Goal: Task Accomplishment & Management: Manage account settings

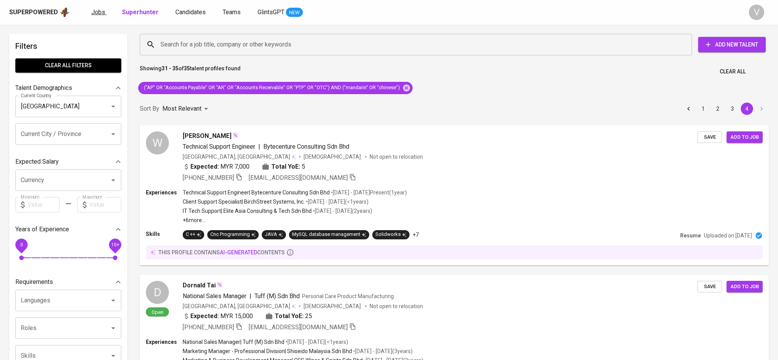
click at [91, 13] on span "Jobs" at bounding box center [98, 11] width 14 height 7
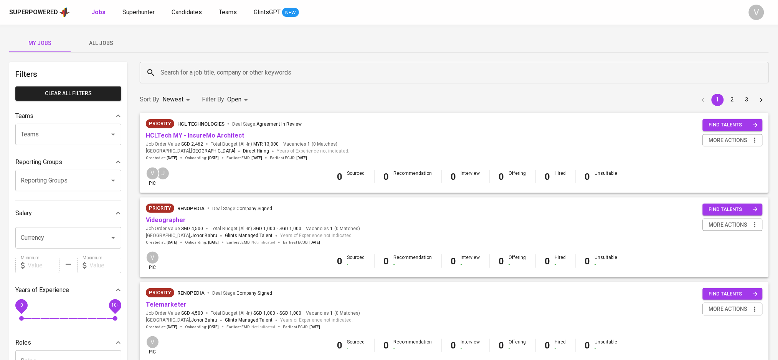
click at [529, 79] on input "Search for a job title, company or other keywords" at bounding box center [456, 72] width 595 height 15
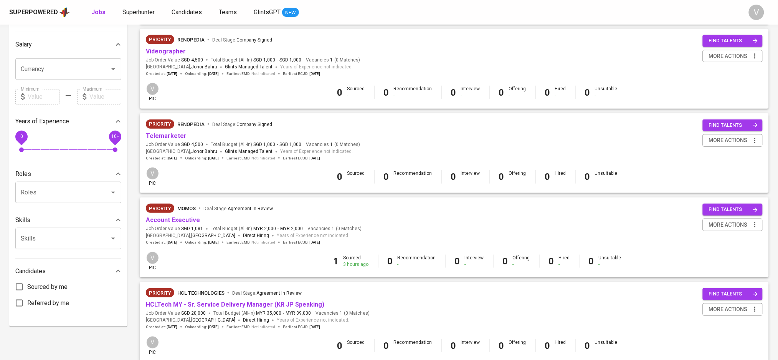
scroll to position [205, 0]
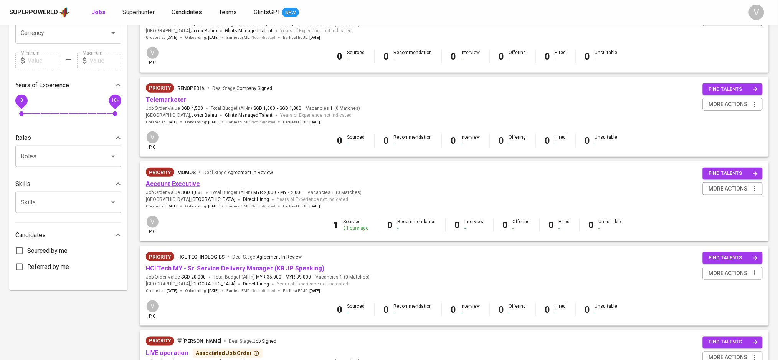
click at [177, 187] on link "Account Executive" at bounding box center [173, 183] width 54 height 7
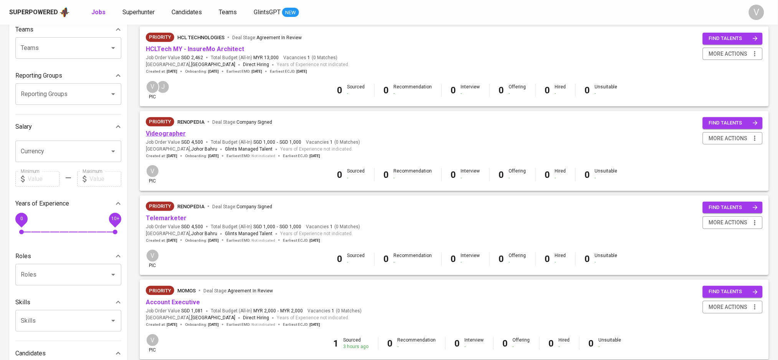
scroll to position [102, 0]
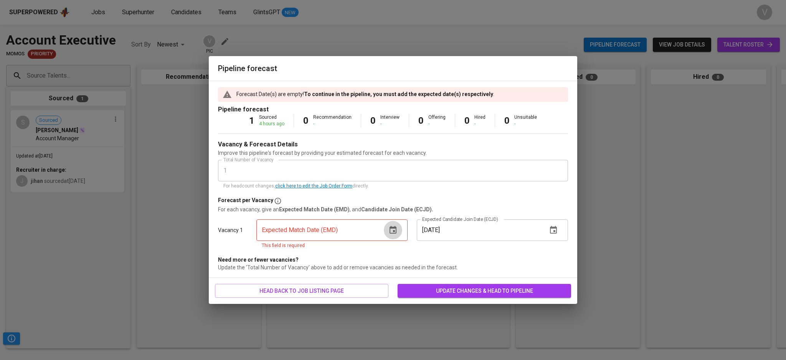
click at [394, 236] on button "button" at bounding box center [393, 230] width 18 height 18
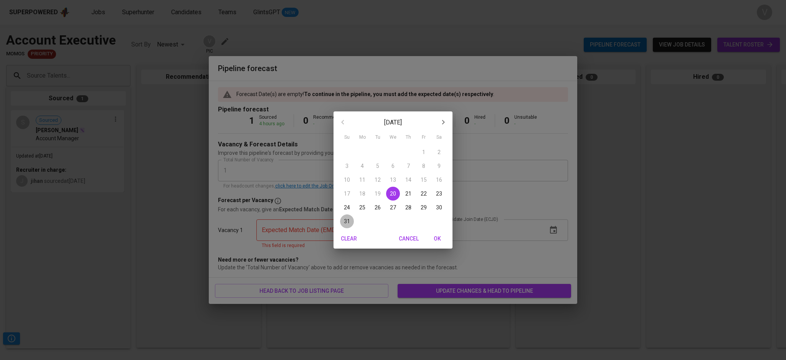
click at [346, 222] on p "31" at bounding box center [347, 221] width 6 height 8
type input "08/31/2025"
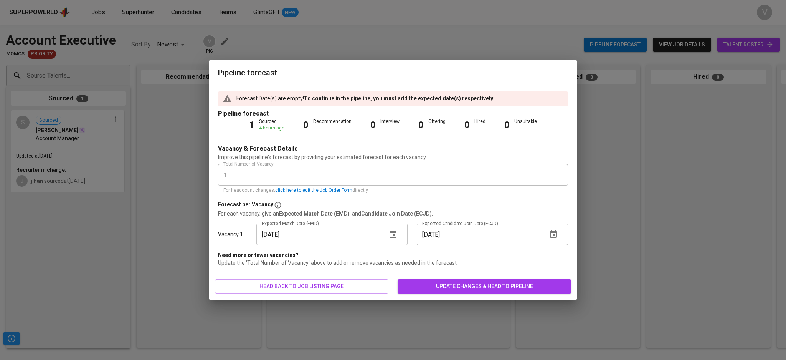
click at [555, 235] on icon "button" at bounding box center [553, 234] width 7 height 8
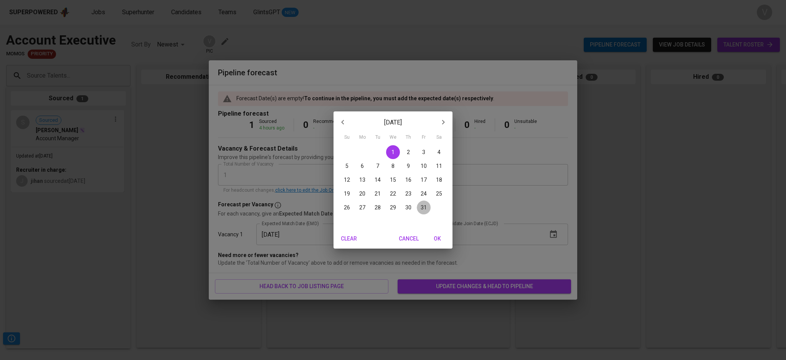
click at [422, 207] on p "31" at bounding box center [424, 207] width 6 height 8
type input "10/31/2025"
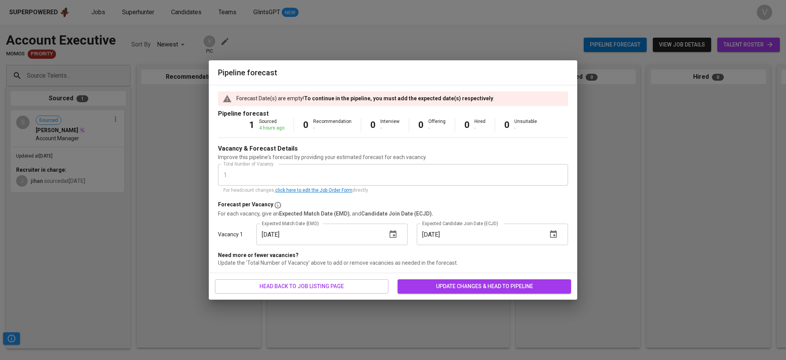
click at [435, 287] on span "update changes & head to pipeline" at bounding box center [484, 286] width 161 height 10
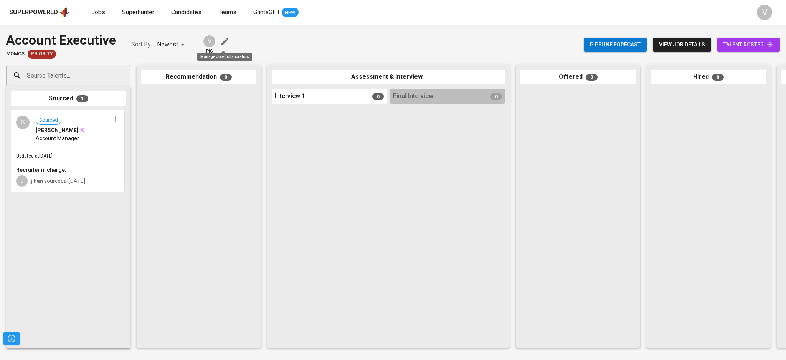
click at [226, 40] on icon "button" at bounding box center [224, 41] width 9 height 9
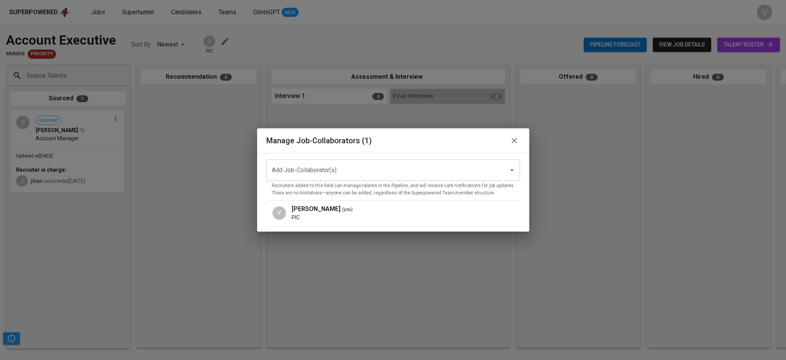
click at [312, 178] on div "Add Job-Collaborator(s)" at bounding box center [393, 169] width 254 height 21
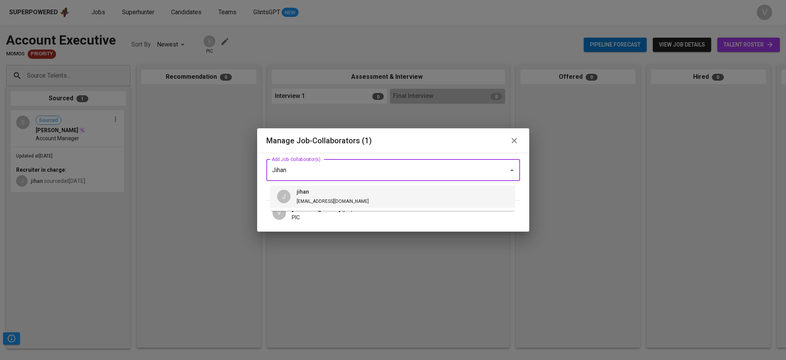
click at [318, 199] on span "jihan@glints.com" at bounding box center [333, 200] width 72 height 5
type input "Jihan"
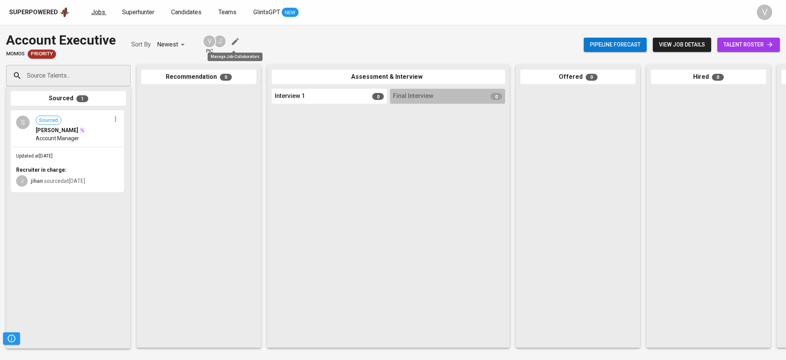
click at [99, 10] on span "Jobs" at bounding box center [98, 11] width 14 height 7
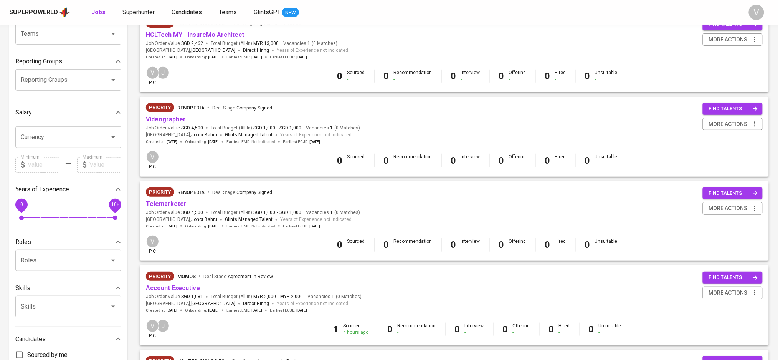
scroll to position [102, 0]
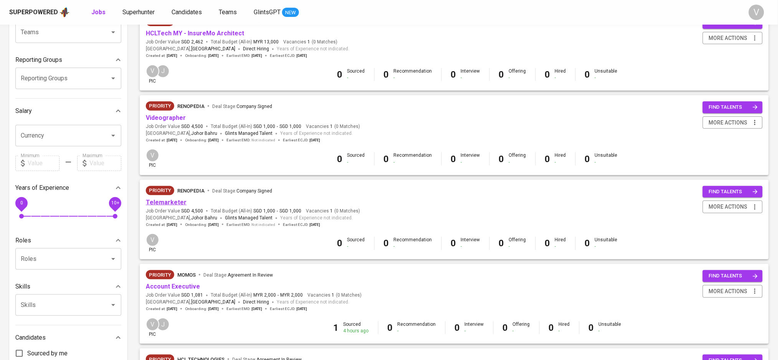
click at [174, 201] on link "Telemarketer" at bounding box center [166, 201] width 41 height 7
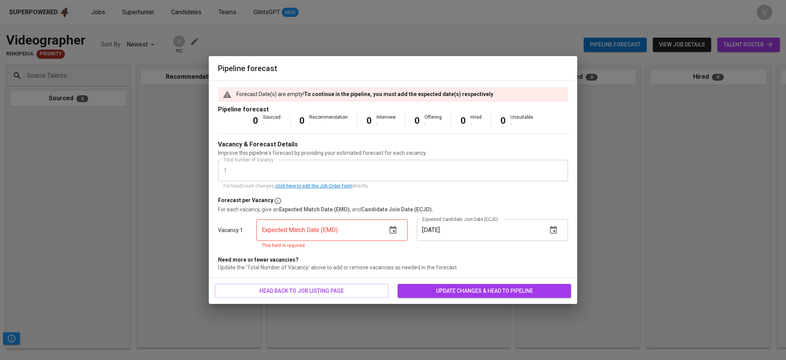
click at [398, 231] on button "button" at bounding box center [393, 230] width 18 height 18
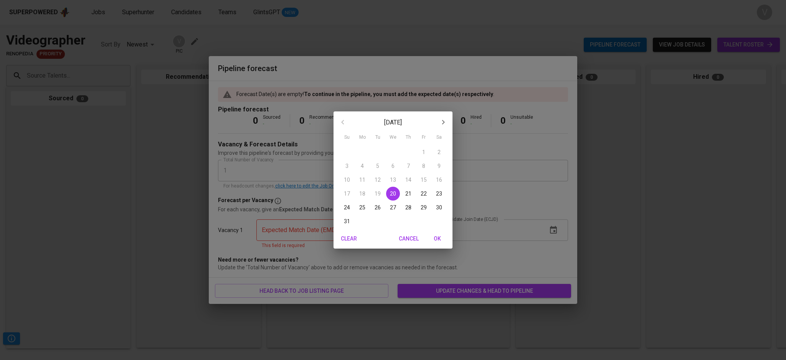
click at [349, 225] on button "31" at bounding box center [347, 221] width 14 height 14
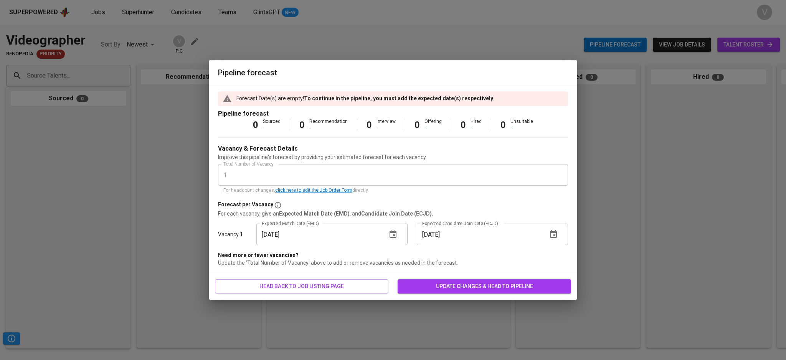
type input "[DATE]"
click at [555, 234] on icon "button" at bounding box center [553, 234] width 7 height 8
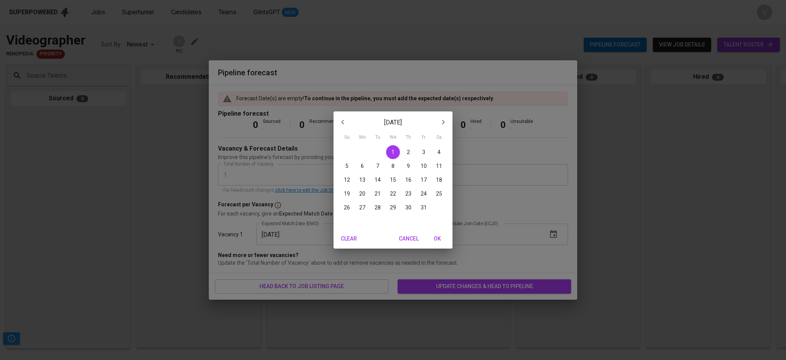
click at [422, 206] on p "31" at bounding box center [424, 207] width 6 height 8
type input "[DATE]"
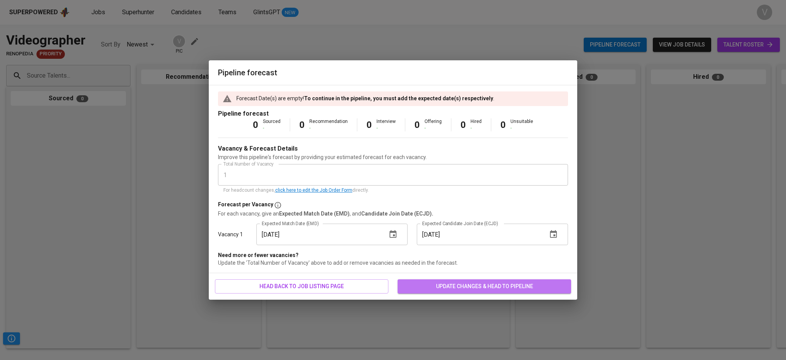
click at [446, 283] on span "update changes & head to pipeline" at bounding box center [484, 286] width 161 height 10
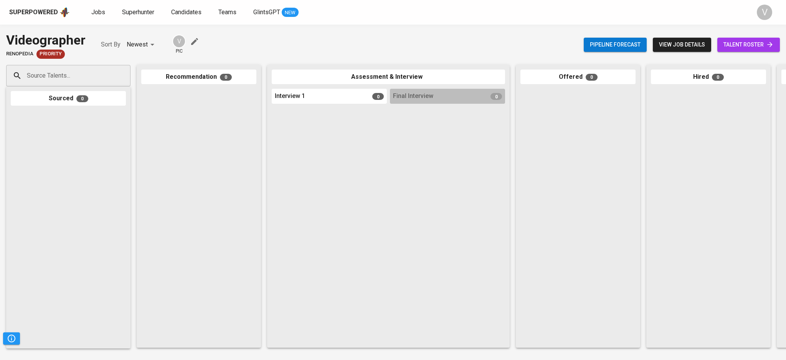
click at [196, 43] on icon "button" at bounding box center [194, 41] width 9 height 9
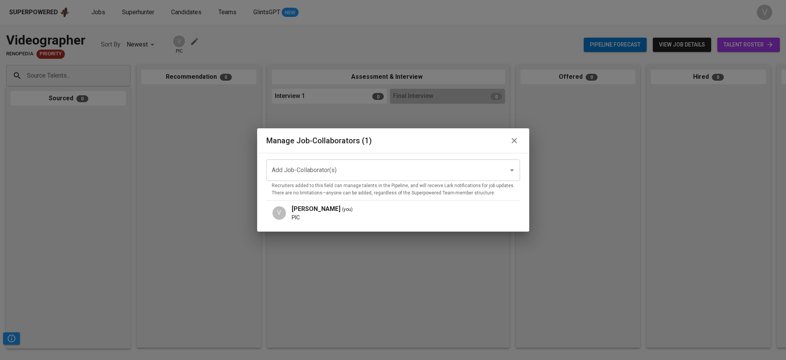
click at [311, 168] on input "Add Job-Collaborator(s)" at bounding box center [382, 170] width 225 height 15
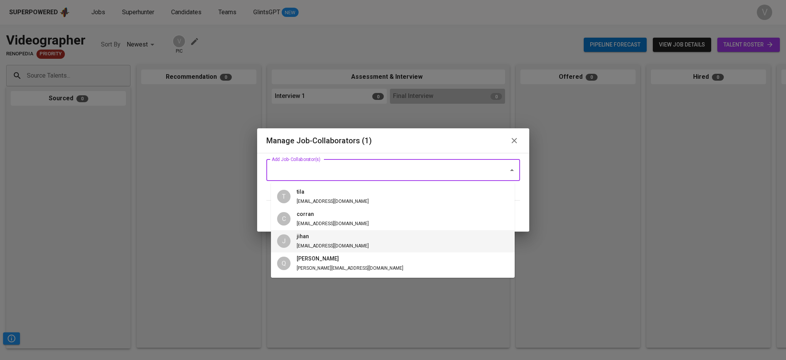
click at [299, 244] on span "[EMAIL_ADDRESS][DOMAIN_NAME]" at bounding box center [333, 245] width 72 height 5
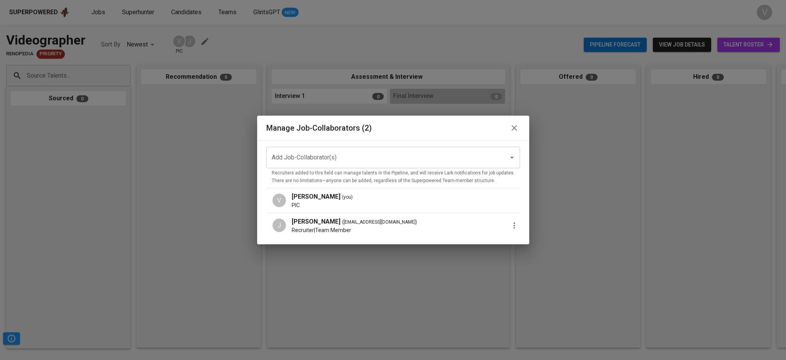
drag, startPoint x: 607, startPoint y: 181, endPoint x: 524, endPoint y: 129, distance: 97.8
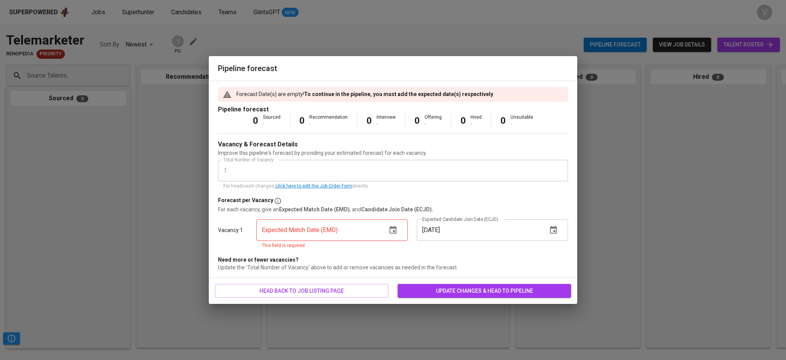
click at [400, 236] on button "button" at bounding box center [393, 230] width 18 height 18
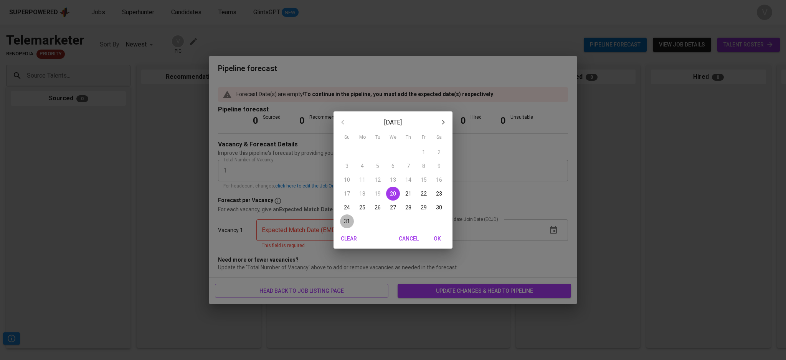
click at [346, 220] on p "31" at bounding box center [347, 221] width 6 height 8
type input "[DATE]"
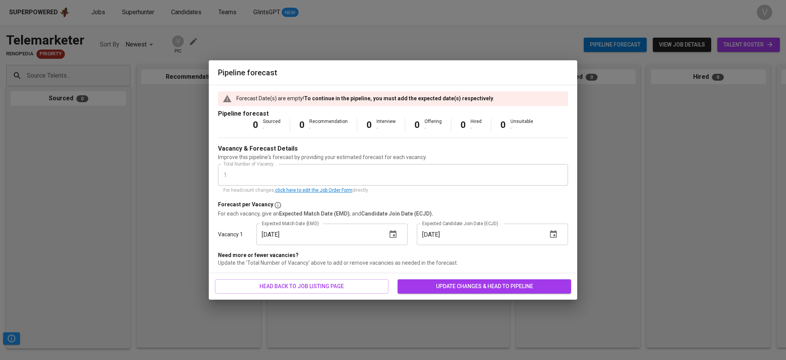
click at [555, 238] on icon "button" at bounding box center [553, 234] width 9 height 9
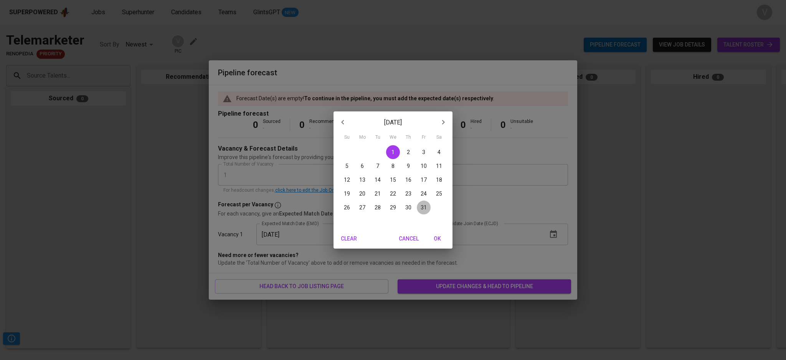
click at [427, 210] on p "31" at bounding box center [424, 207] width 6 height 8
type input "[DATE]"
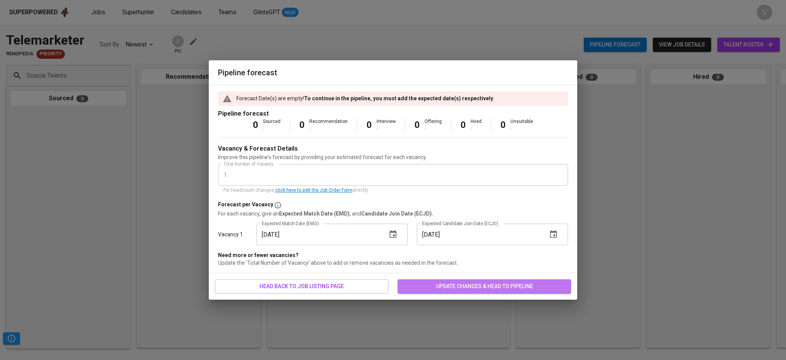
click at [448, 287] on span "update changes & head to pipeline" at bounding box center [484, 286] width 161 height 10
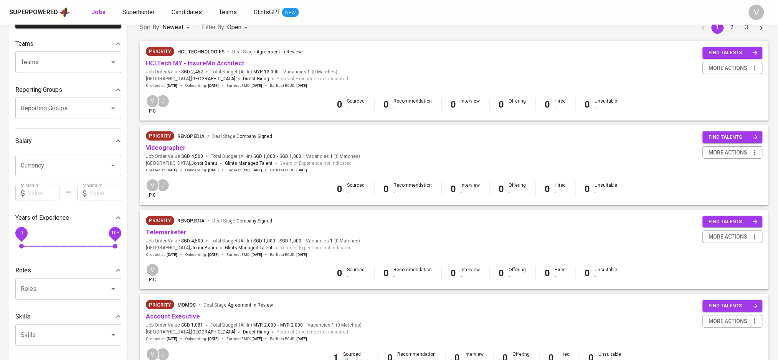
scroll to position [102, 0]
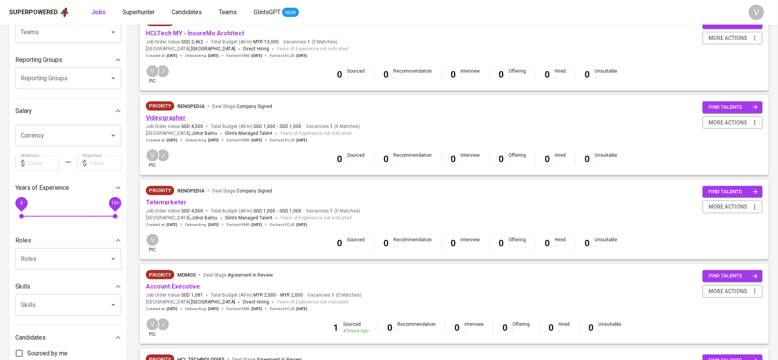
click at [170, 121] on link "Videographer" at bounding box center [166, 117] width 40 height 7
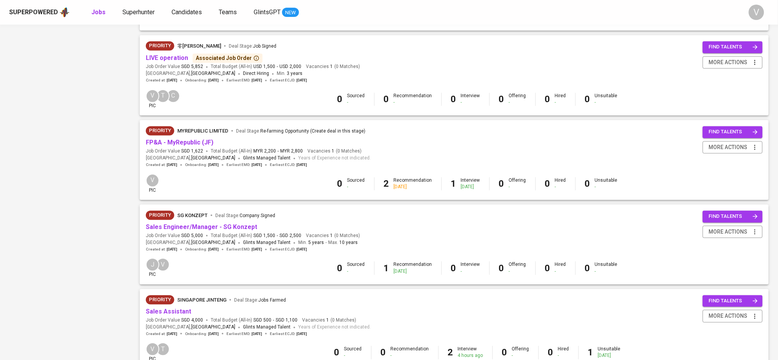
scroll to position [512, 0]
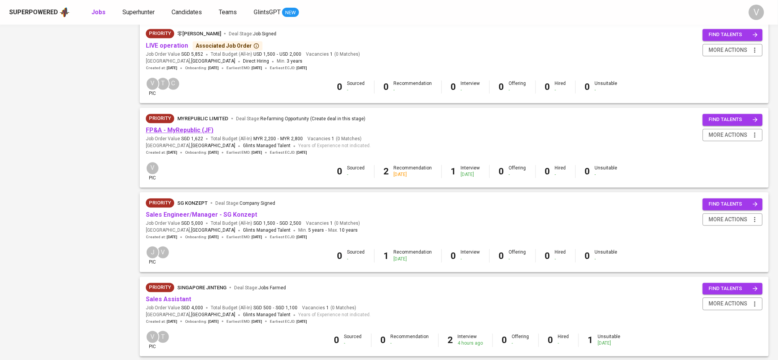
click at [184, 134] on link "FP&A - MyRepublic (JF)" at bounding box center [180, 130] width 68 height 7
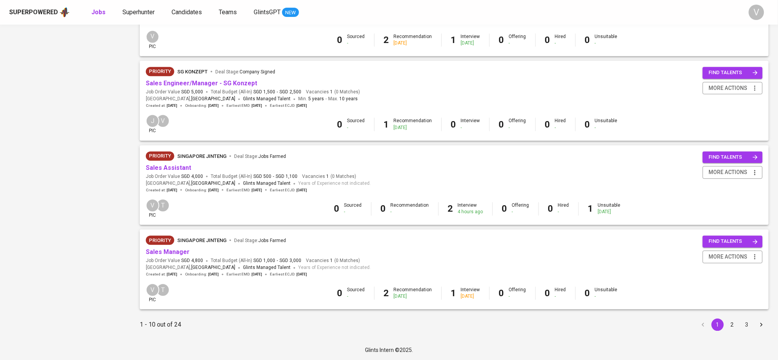
scroll to position [650, 0]
drag, startPoint x: 171, startPoint y: 205, endPoint x: 179, endPoint y: 206, distance: 8.1
click at [179, 206] on div "V pic T" at bounding box center [169, 208] width 46 height 20
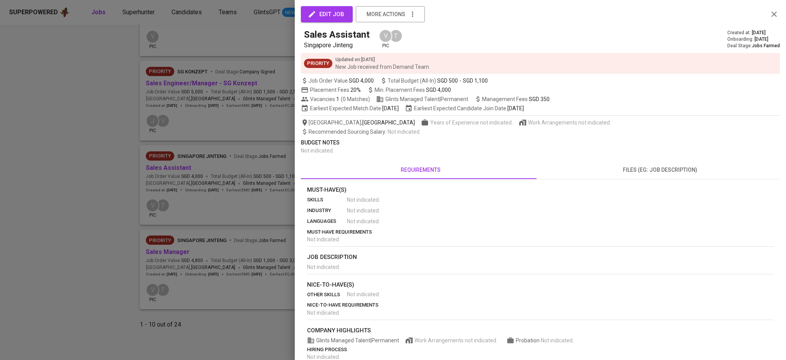
click at [64, 165] on div at bounding box center [393, 180] width 786 height 360
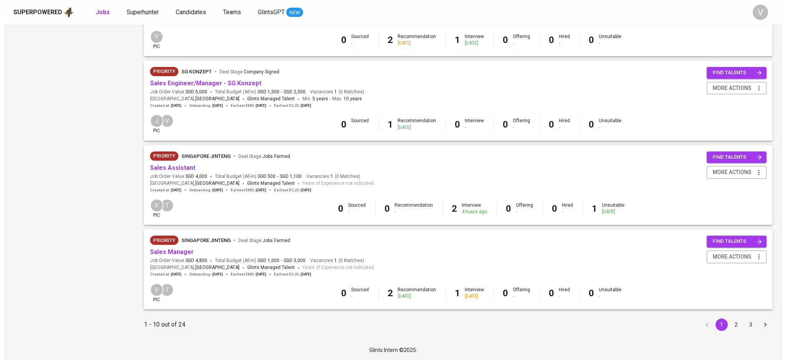
scroll to position [650, 0]
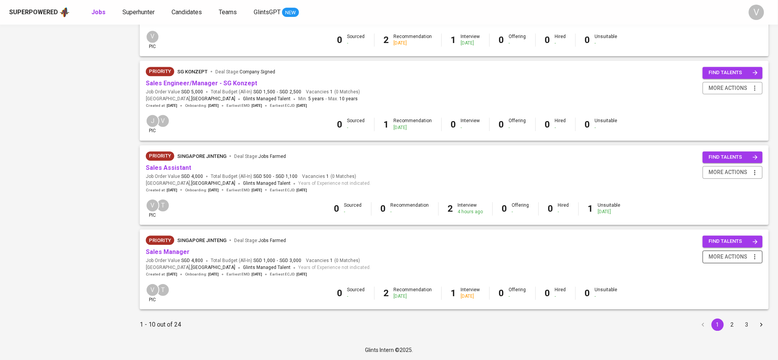
click at [738, 259] on span "more actions" at bounding box center [728, 257] width 39 height 10
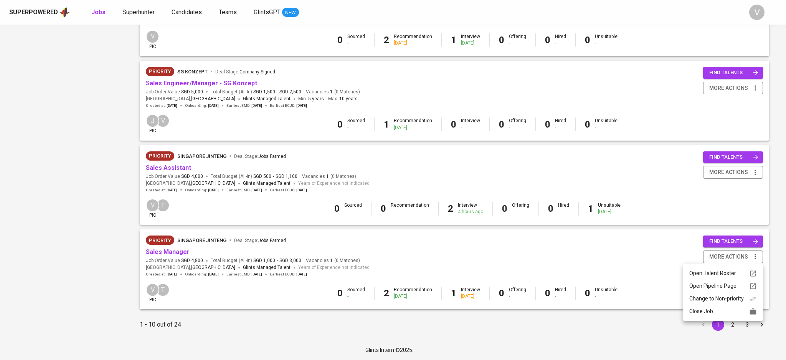
click at [690, 310] on div "Close Job" at bounding box center [724, 311] width 68 height 8
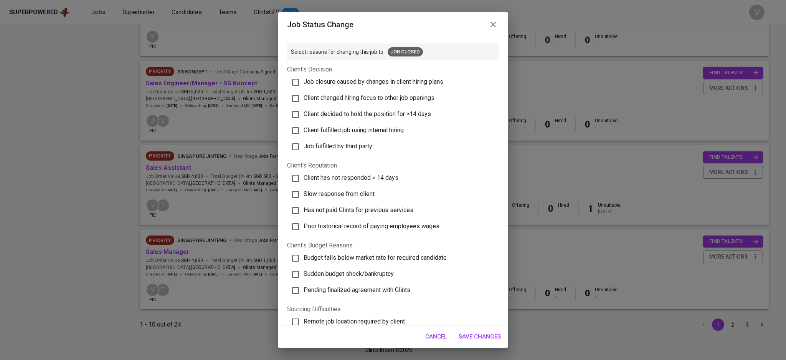
click at [306, 100] on span "Client changed hiring focus to other job openings" at bounding box center [369, 97] width 131 height 7
click at [304, 100] on input "Client changed hiring focus to other job openings" at bounding box center [296, 98] width 16 height 16
checkbox input "true"
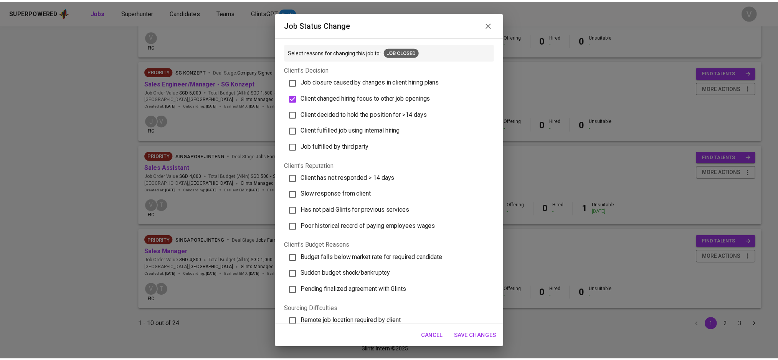
scroll to position [149, 0]
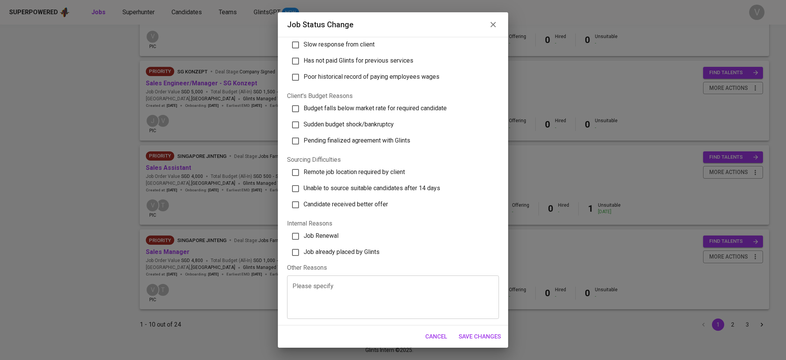
click at [366, 296] on textarea at bounding box center [393, 296] width 201 height 29
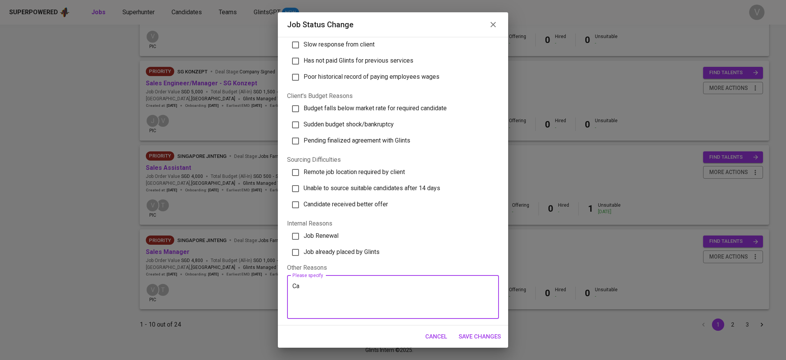
type textarea "C"
type textarea "l"
type textarea "Client cancelled the role due to budget."
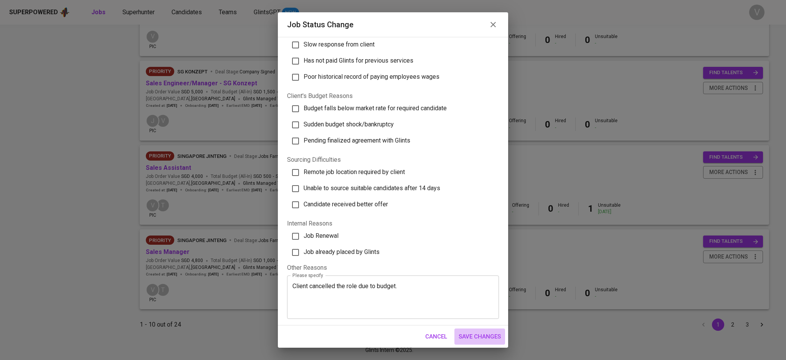
click at [484, 333] on span "Save Changes" at bounding box center [480, 336] width 42 height 10
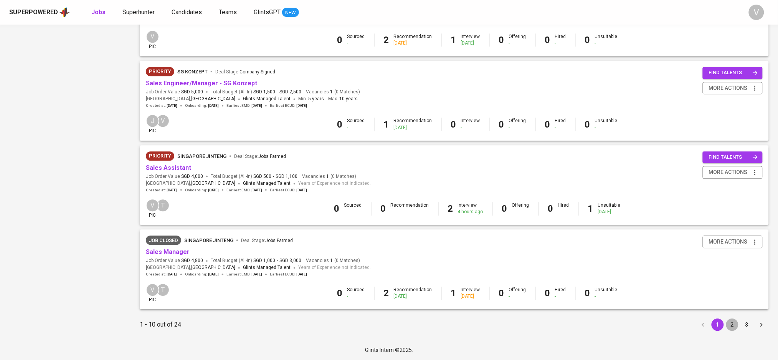
click at [729, 322] on button "2" at bounding box center [732, 324] width 12 height 12
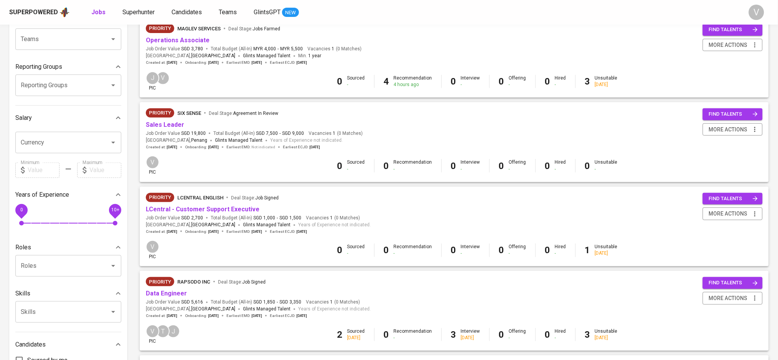
scroll to position [51, 0]
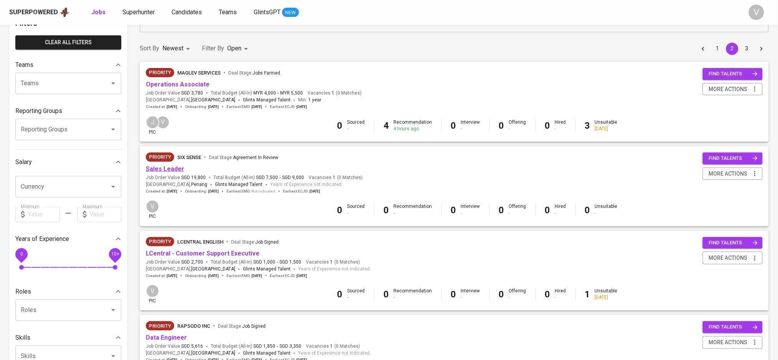
click at [164, 170] on link "Sales Leader" at bounding box center [165, 168] width 38 height 7
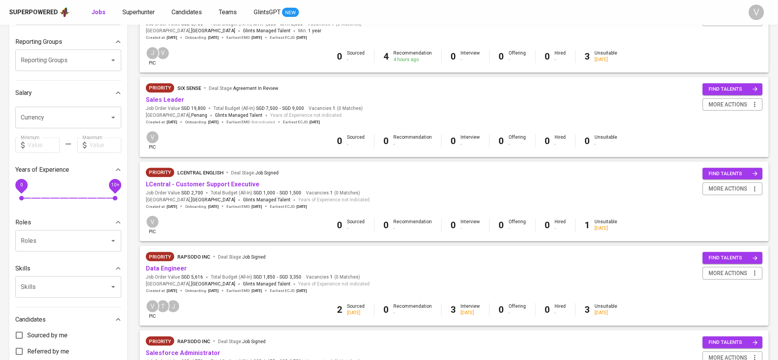
scroll to position [154, 0]
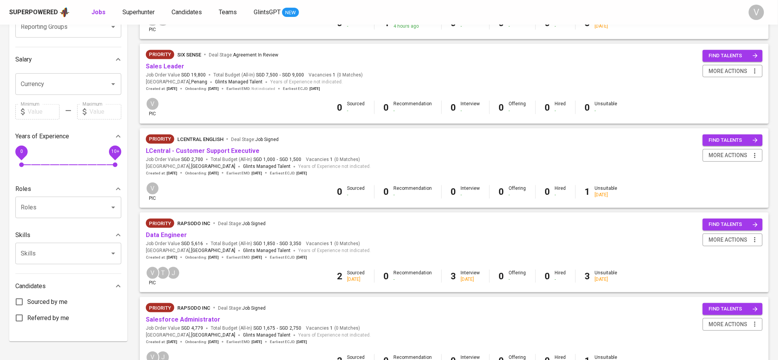
click at [250, 95] on div "Priority Six Sense Deal Stage : Agreement In Review Sales Leader Job Order Valu…" at bounding box center [454, 71] width 629 height 54
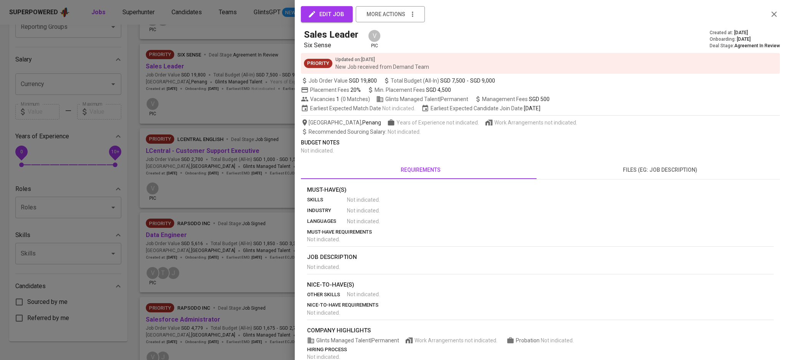
click at [205, 103] on div at bounding box center [393, 180] width 786 height 360
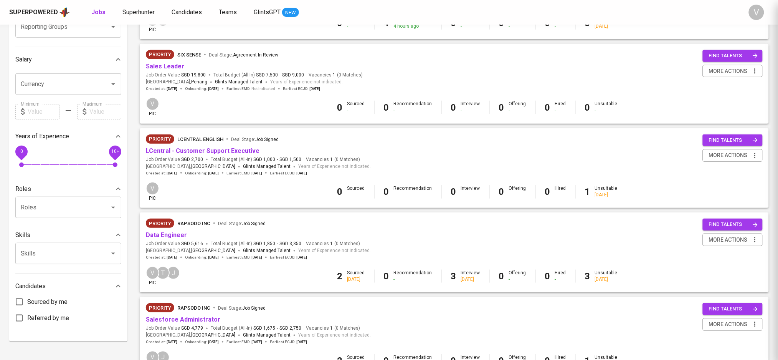
drag, startPoint x: 174, startPoint y: 107, endPoint x: 182, endPoint y: 108, distance: 7.7
click at [283, 61] on div "Priority Six Sense Deal Stage : Agreement In Review" at bounding box center [254, 56] width 217 height 12
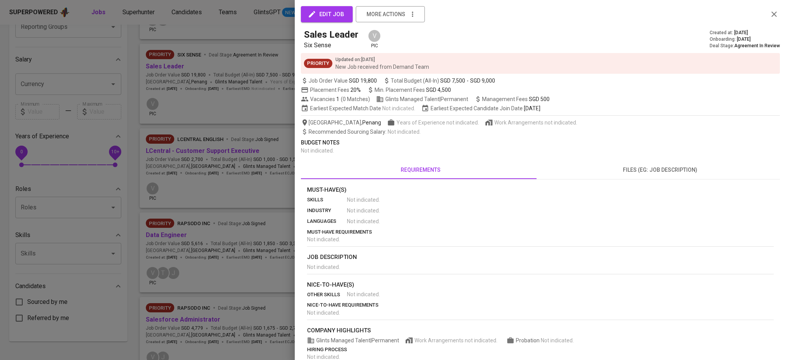
click at [221, 121] on div at bounding box center [393, 180] width 786 height 360
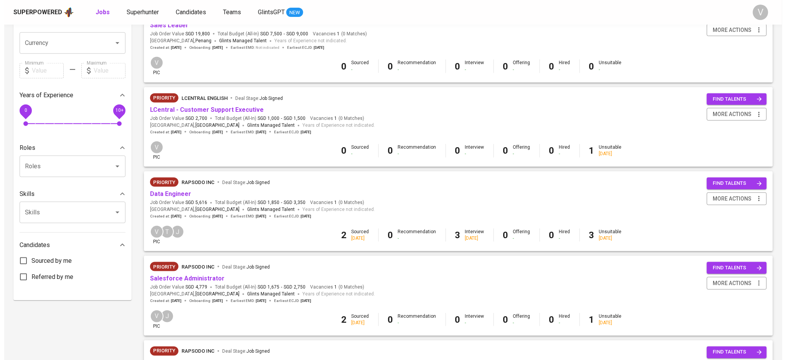
scroll to position [256, 0]
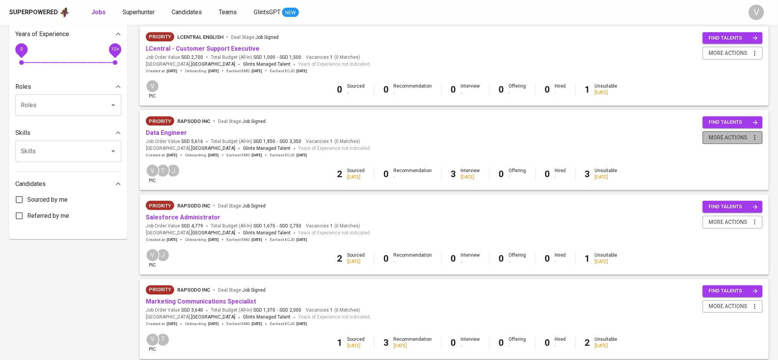
click at [730, 142] on span "more actions" at bounding box center [728, 138] width 39 height 10
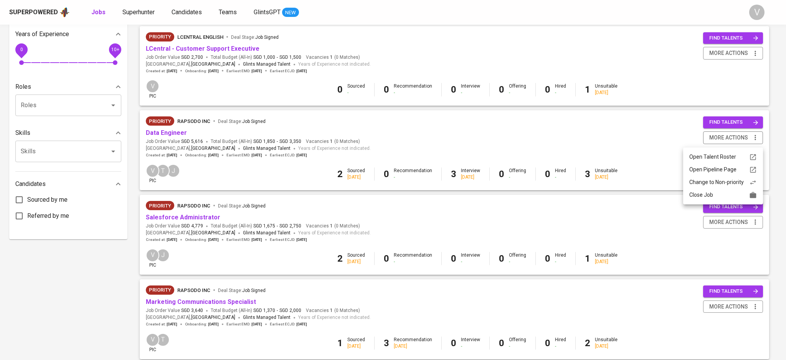
click at [711, 195] on div "Close Job" at bounding box center [724, 195] width 68 height 8
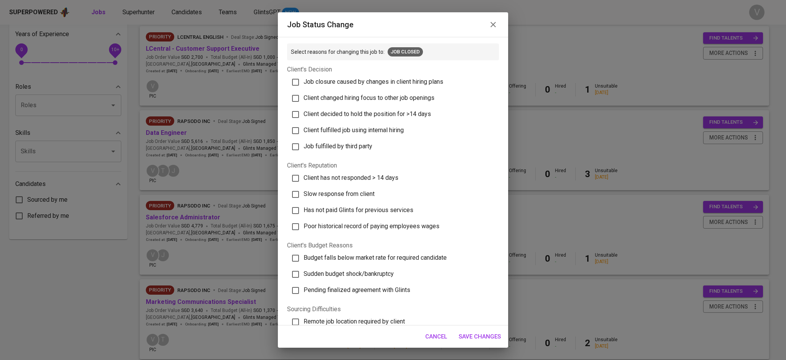
click at [308, 132] on span "Client fulfilled job using internal hiring" at bounding box center [354, 129] width 100 height 7
click at [304, 132] on input "Client fulfilled job using internal hiring" at bounding box center [296, 130] width 16 height 16
checkbox input "true"
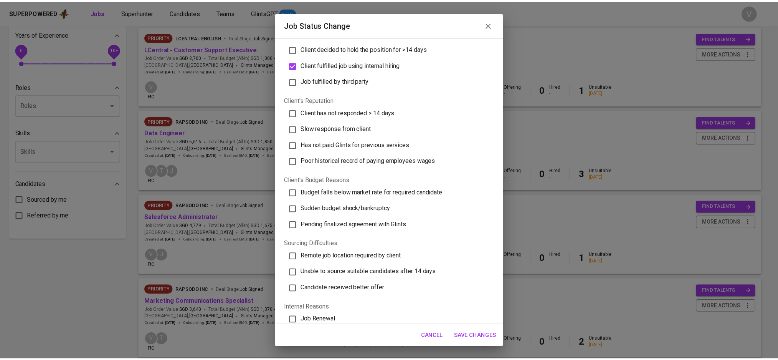
scroll to position [102, 0]
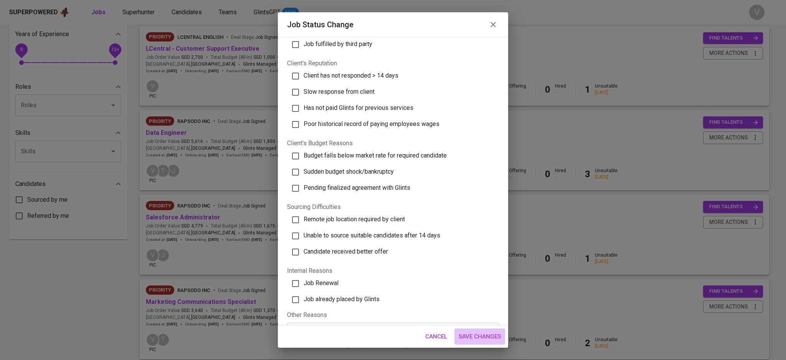
drag, startPoint x: 470, startPoint y: 338, endPoint x: 458, endPoint y: 311, distance: 29.5
click at [470, 337] on span "Save Changes" at bounding box center [480, 336] width 42 height 10
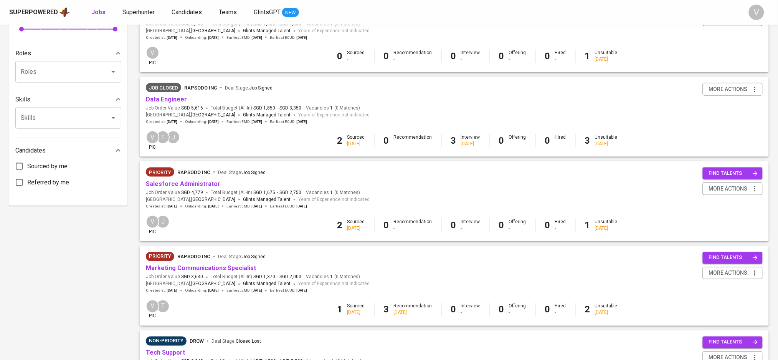
scroll to position [307, 0]
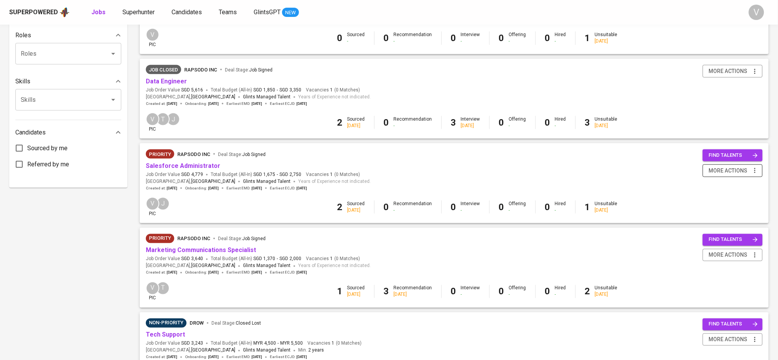
click at [722, 173] on span "more actions" at bounding box center [728, 171] width 39 height 10
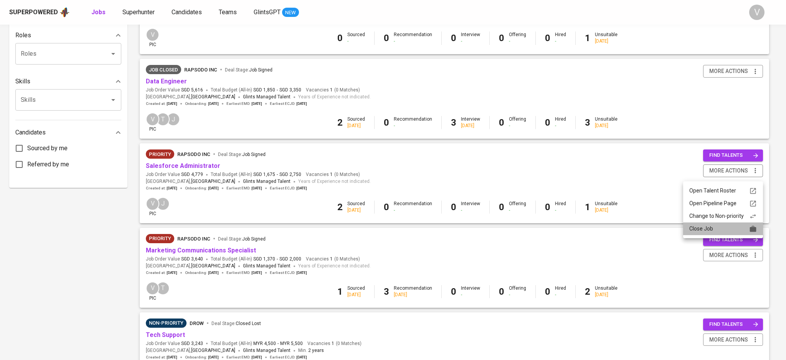
click at [698, 226] on div "Close Job" at bounding box center [724, 229] width 68 height 8
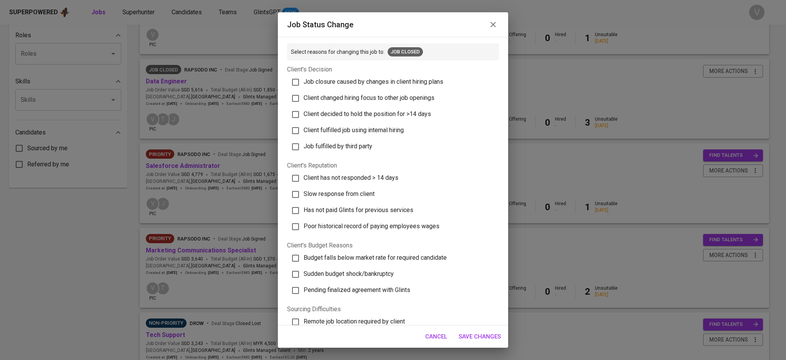
click at [331, 131] on span "Client fulfilled job using internal hiring" at bounding box center [354, 129] width 100 height 7
click at [304, 131] on input "Client fulfilled job using internal hiring" at bounding box center [296, 130] width 16 height 16
checkbox input "true"
click at [487, 337] on span "Save Changes" at bounding box center [480, 336] width 42 height 10
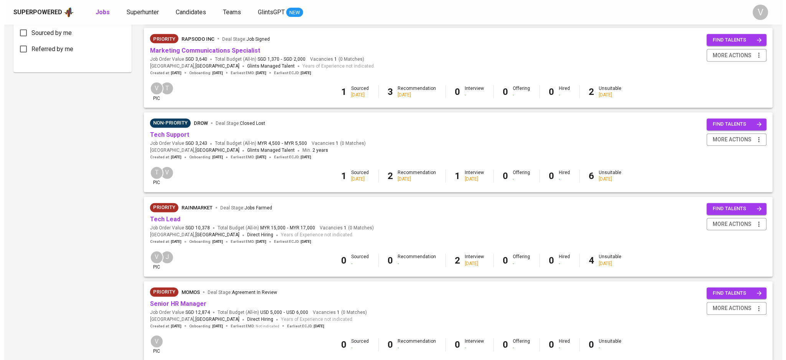
scroll to position [461, 0]
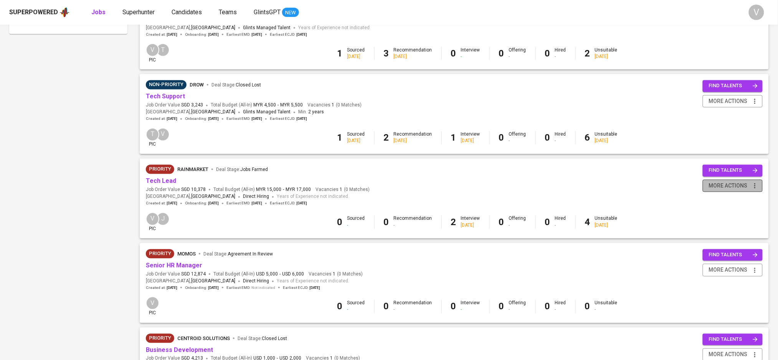
click at [725, 188] on span "more actions" at bounding box center [728, 186] width 39 height 10
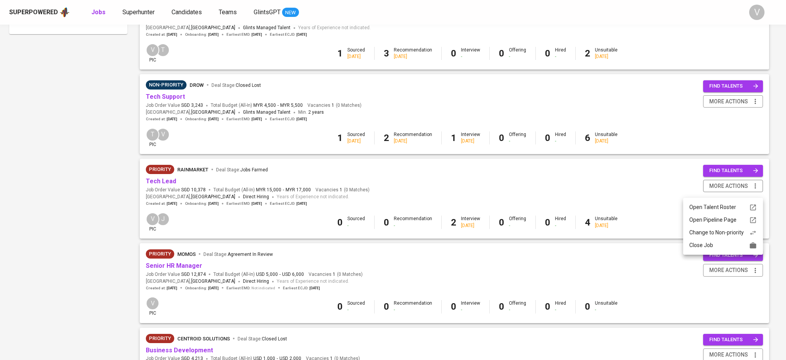
click at [709, 246] on div "Close Job" at bounding box center [724, 245] width 68 height 8
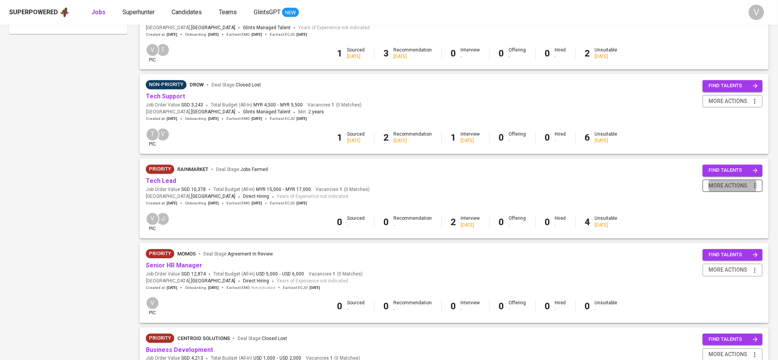
click at [712, 191] on span "more actions" at bounding box center [728, 186] width 39 height 10
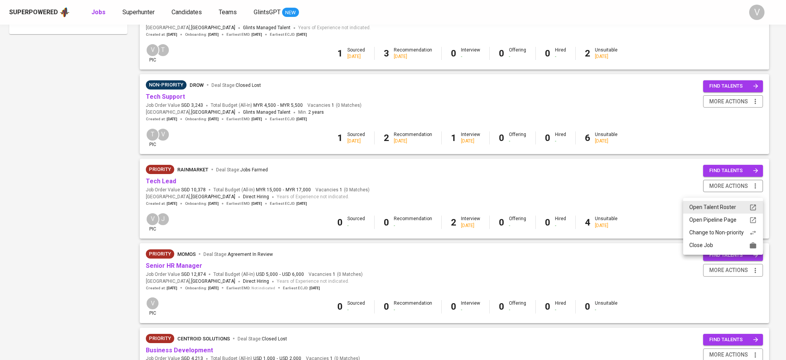
click at [693, 245] on div "Close Job" at bounding box center [724, 245] width 68 height 8
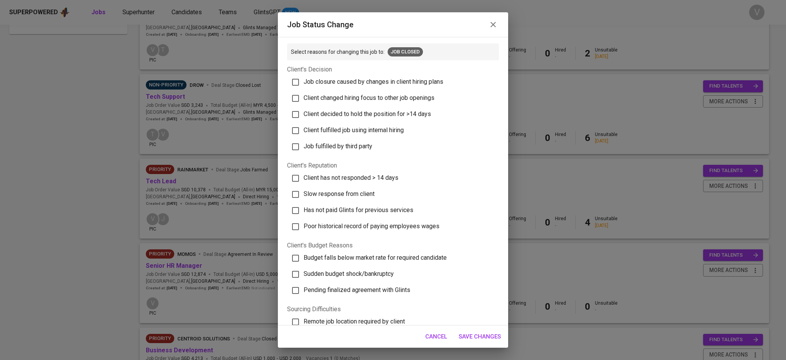
click at [315, 114] on span "Client decided to hold the position for >14 days" at bounding box center [367, 113] width 127 height 7
click at [304, 114] on input "Client decided to hold the position for >14 days" at bounding box center [296, 114] width 16 height 16
checkbox input "true"
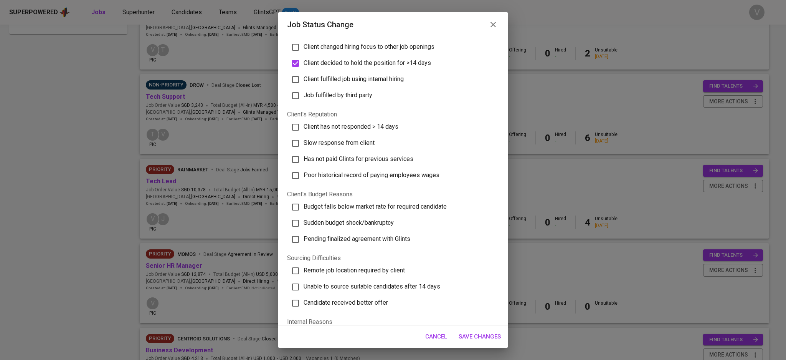
scroll to position [0, 0]
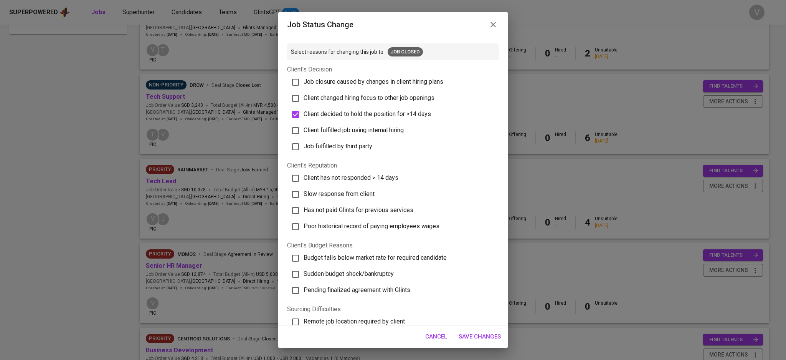
click at [305, 177] on span "Client has not responded > 14 days" at bounding box center [351, 177] width 95 height 7
click at [304, 177] on input "Client has not responded > 14 days" at bounding box center [296, 178] width 16 height 16
checkbox input "true"
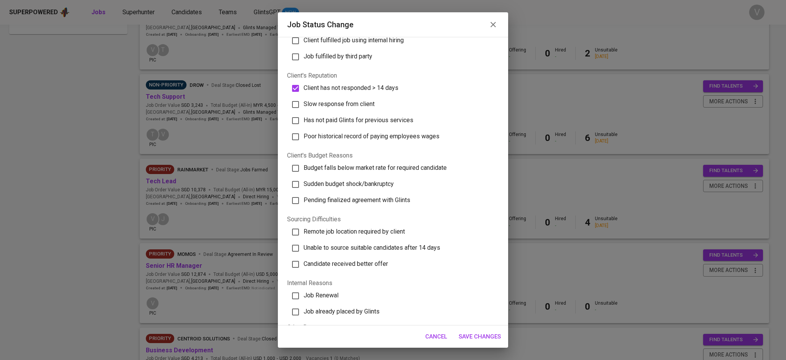
scroll to position [149, 0]
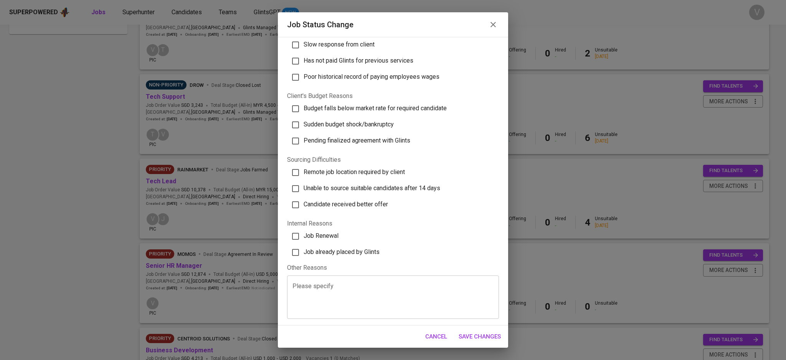
click at [436, 308] on textarea at bounding box center [393, 296] width 201 height 29
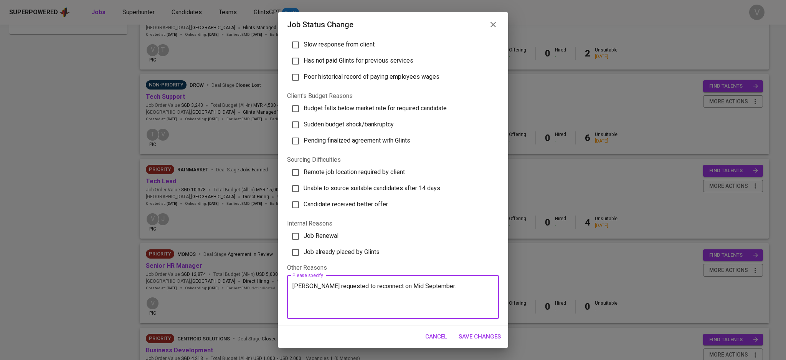
type textarea "Rohan requested to reconnect on Mid September."
click at [483, 332] on span "Save Changes" at bounding box center [480, 336] width 42 height 10
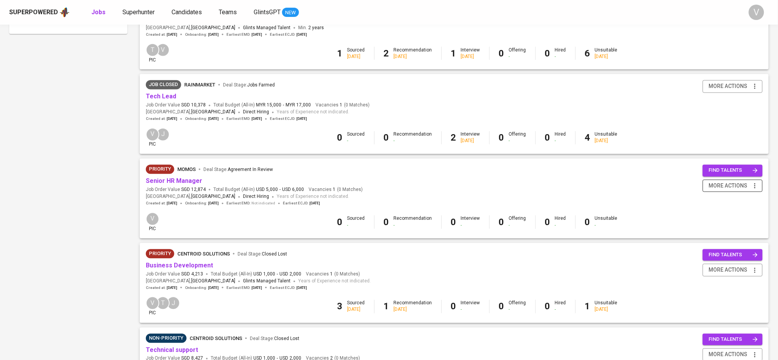
click at [719, 188] on span "more actions" at bounding box center [728, 186] width 39 height 10
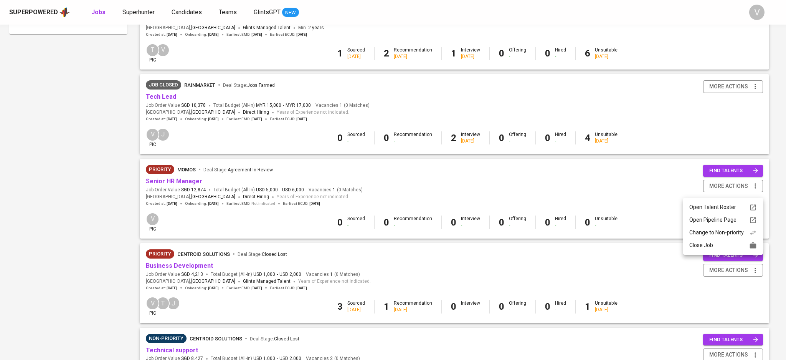
click at [716, 245] on div "Close Job" at bounding box center [724, 245] width 68 height 8
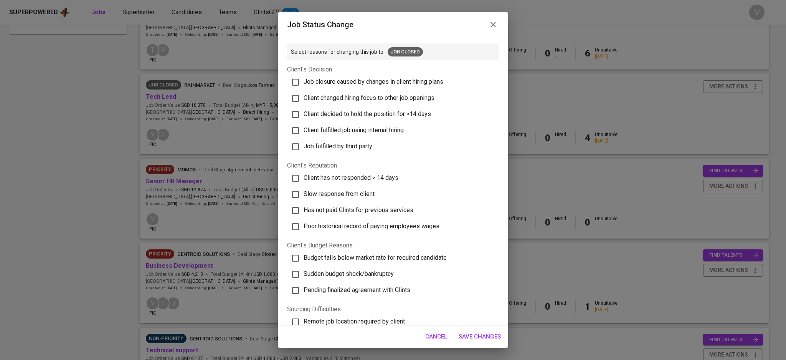
click at [303, 128] on input "Client fulfilled job using internal hiring" at bounding box center [296, 130] width 16 height 16
checkbox input "true"
click at [330, 147] on span "Job fulfilled by third party" at bounding box center [338, 145] width 69 height 7
click at [304, 147] on input "Job fulfilled by third party" at bounding box center [296, 147] width 16 height 16
checkbox input "true"
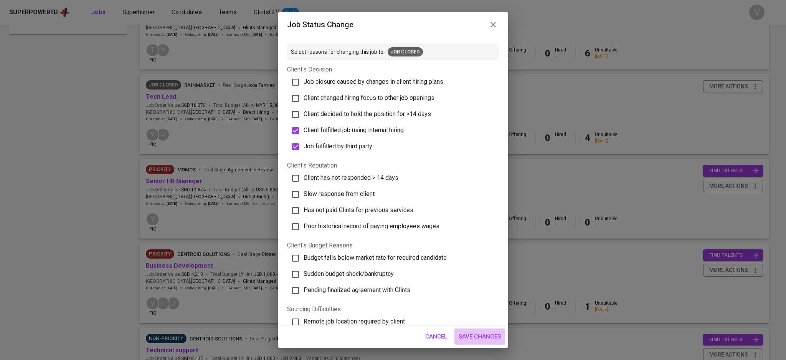
click at [476, 337] on span "Save Changes" at bounding box center [480, 336] width 42 height 10
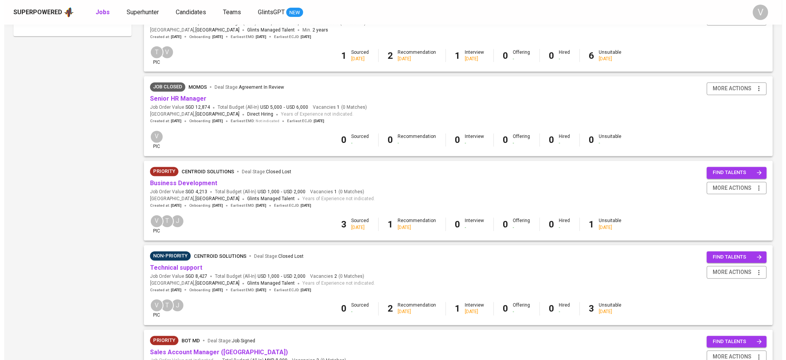
scroll to position [409, 0]
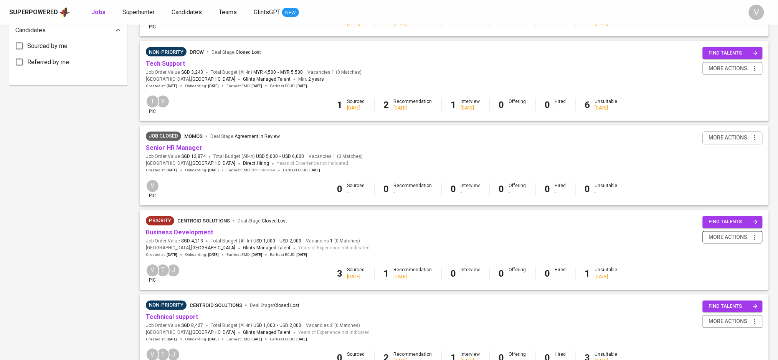
click at [723, 240] on span "more actions" at bounding box center [728, 238] width 39 height 10
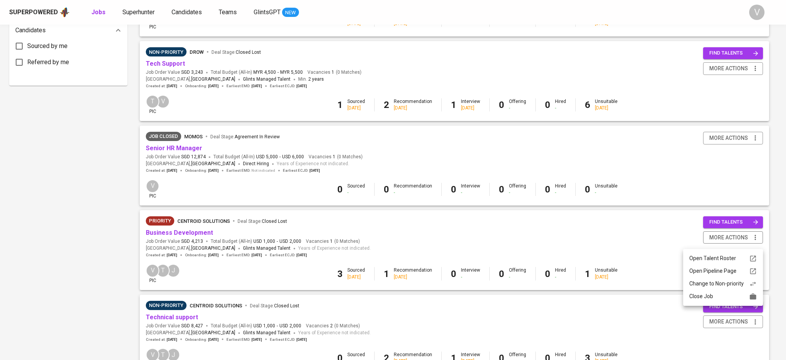
click at [702, 293] on div "Close Job" at bounding box center [724, 296] width 68 height 8
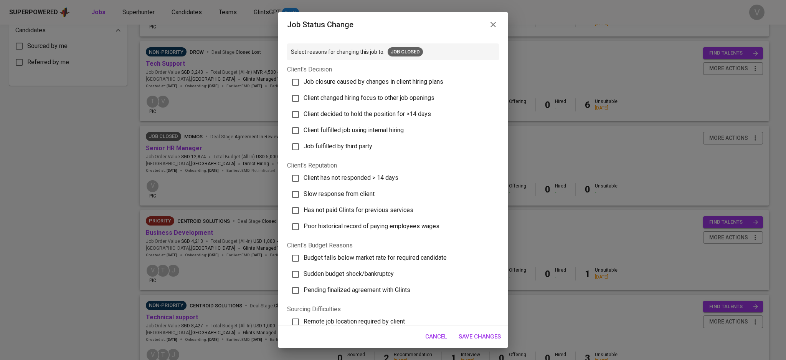
click at [331, 177] on span "Client has not responded > 14 days" at bounding box center [351, 177] width 95 height 7
click at [304, 177] on input "Client has not responded > 14 days" at bounding box center [296, 178] width 16 height 16
checkbox input "true"
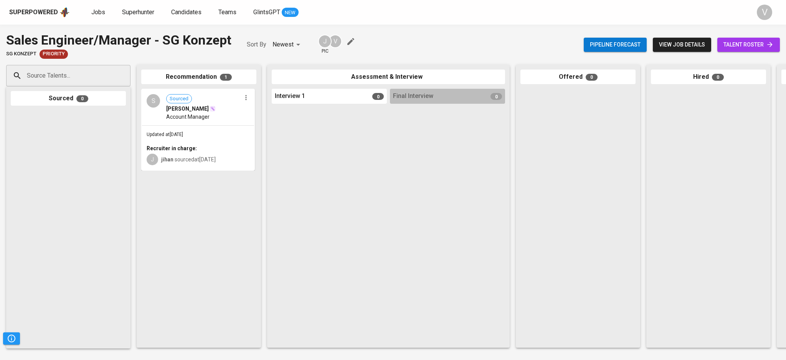
click at [164, 111] on div "S Sourced [PERSON_NAME] Account Manager" at bounding box center [198, 106] width 112 height 35
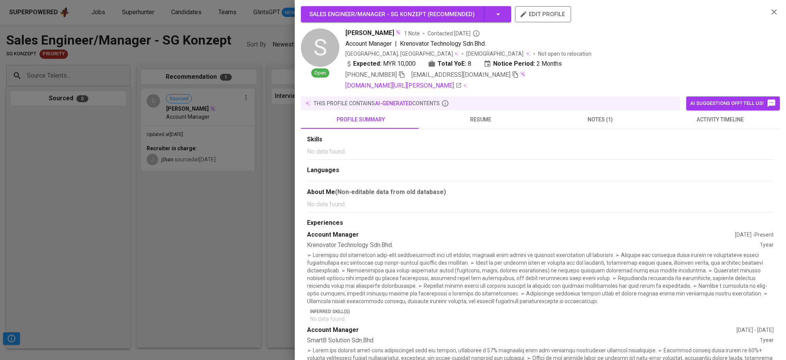
click at [481, 122] on span "resume" at bounding box center [480, 120] width 111 height 10
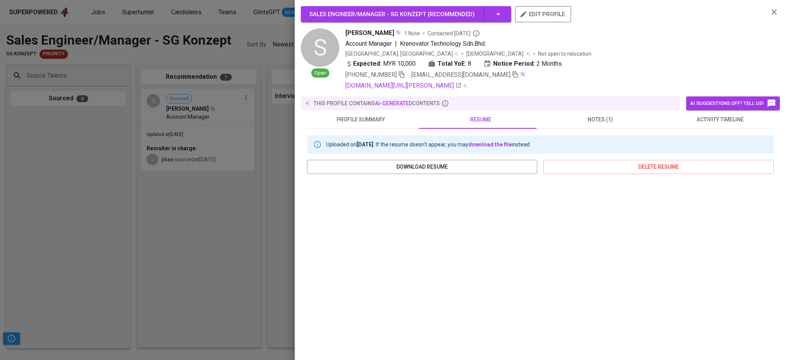
click at [770, 15] on icon "button" at bounding box center [774, 11] width 9 height 9
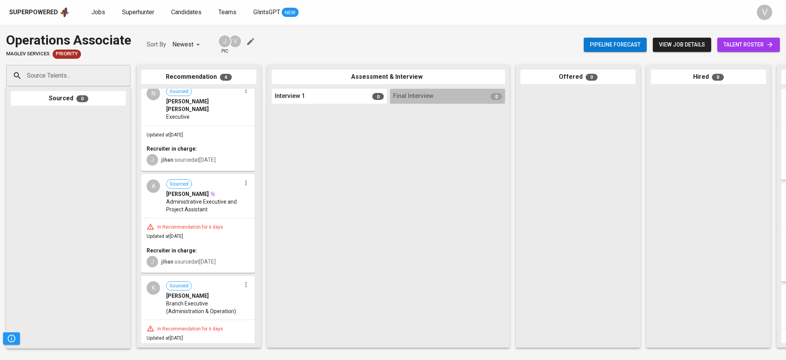
scroll to position [122, 0]
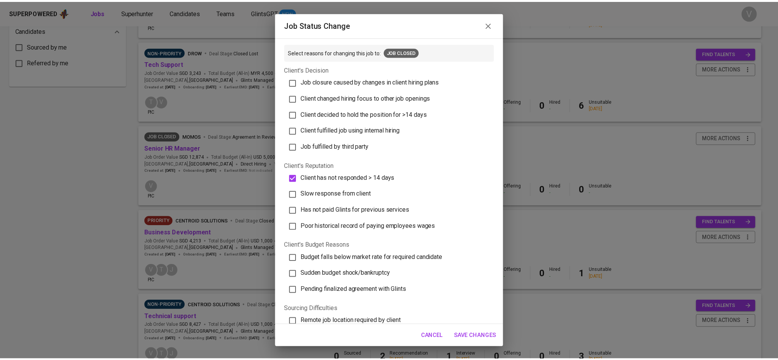
scroll to position [409, 0]
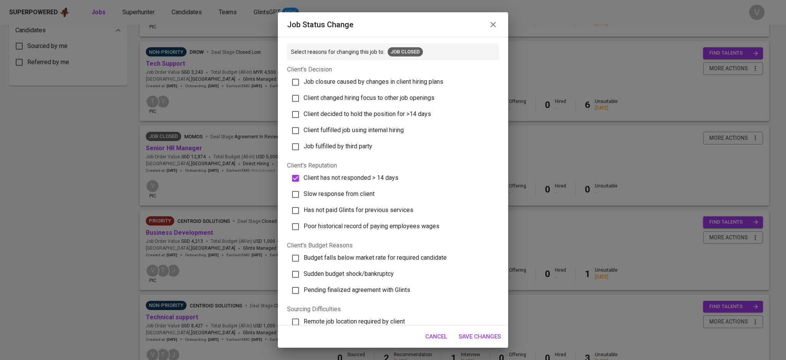
click at [483, 342] on button "Save Changes" at bounding box center [480, 336] width 51 height 16
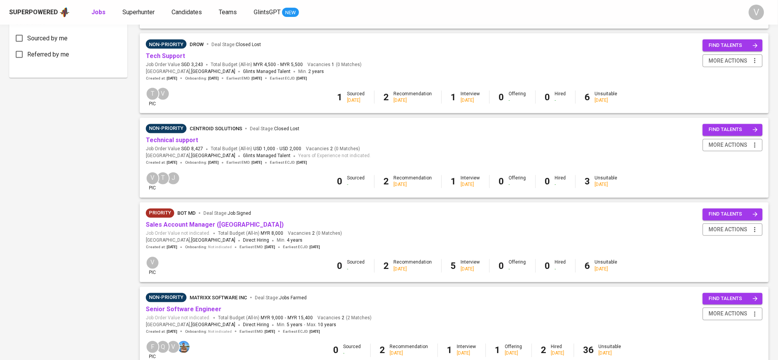
scroll to position [480, 0]
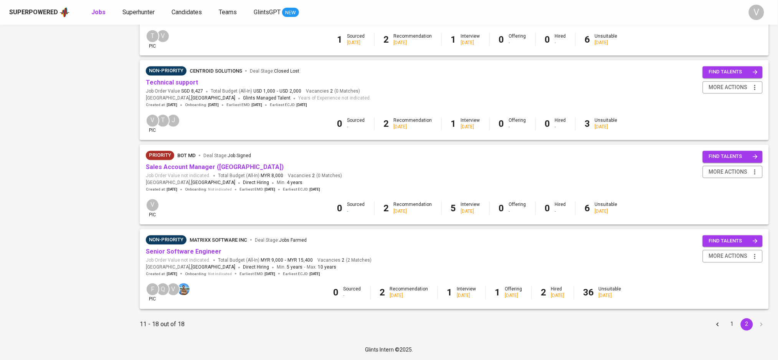
click at [731, 324] on button "1" at bounding box center [732, 324] width 12 height 12
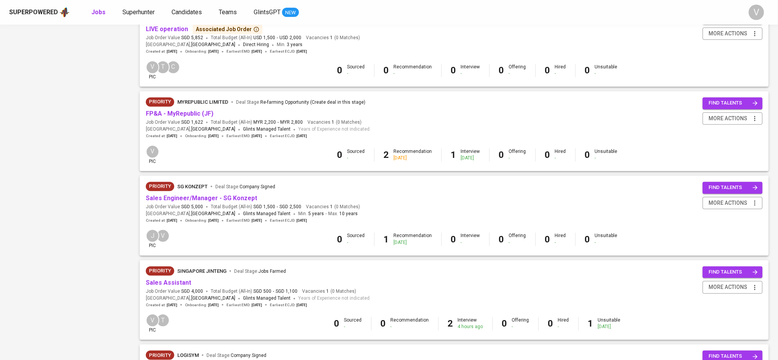
scroll to position [650, 0]
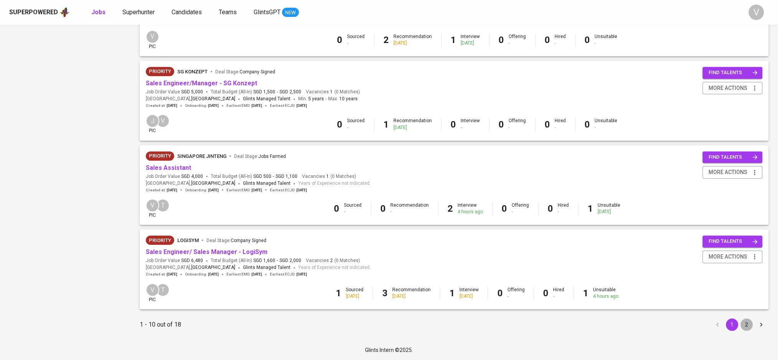
click at [746, 320] on button "2" at bounding box center [747, 324] width 12 height 12
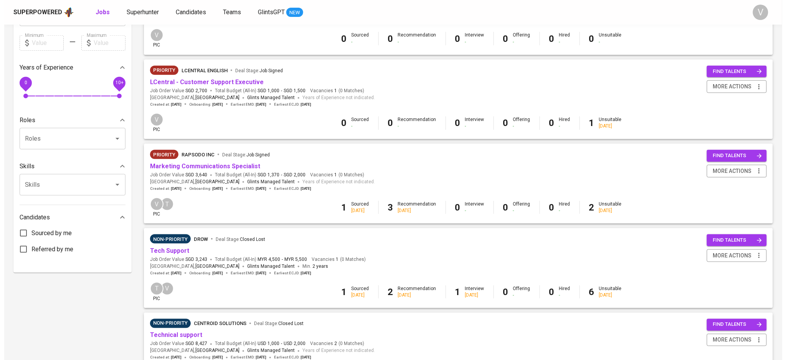
scroll to position [205, 0]
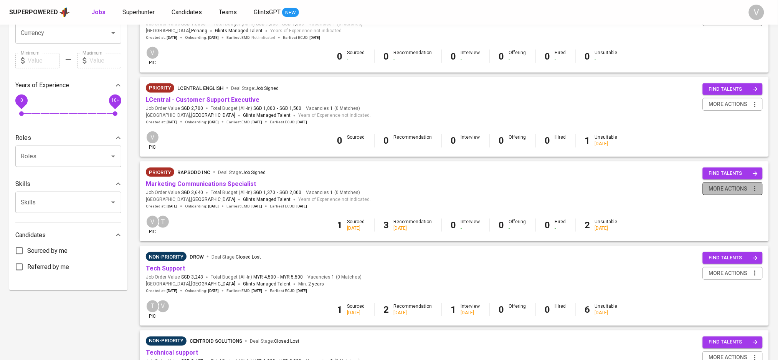
click at [752, 192] on icon "button" at bounding box center [755, 189] width 8 height 8
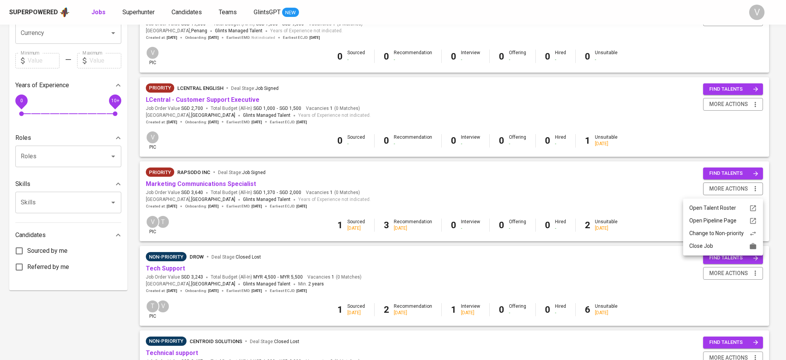
click at [703, 244] on div "Close Job" at bounding box center [724, 246] width 68 height 8
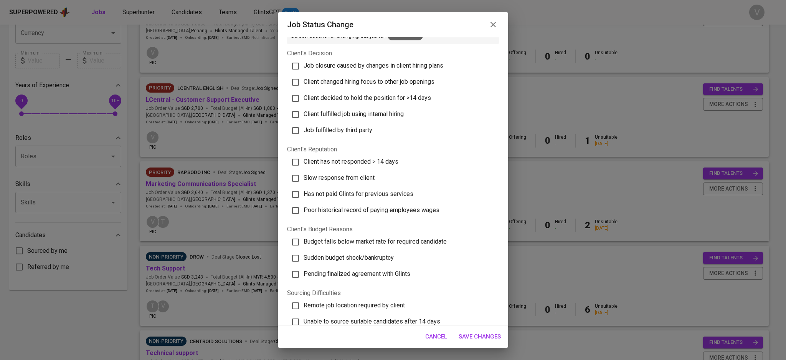
scroll to position [0, 0]
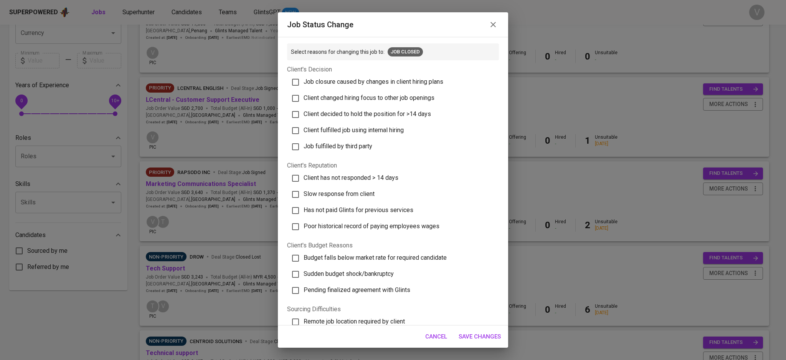
click at [299, 100] on input "Client changed hiring focus to other job openings" at bounding box center [296, 98] width 16 height 16
checkbox input "true"
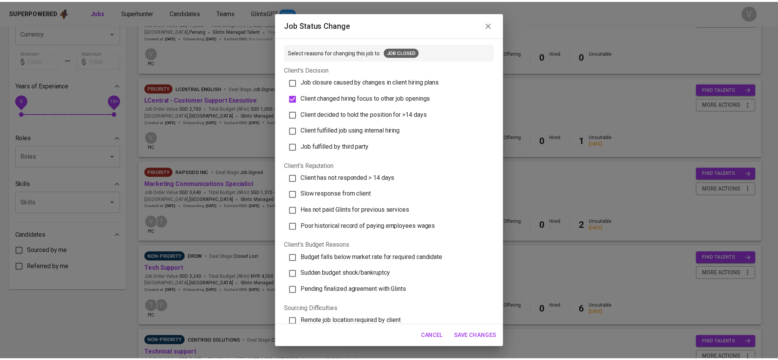
scroll to position [149, 0]
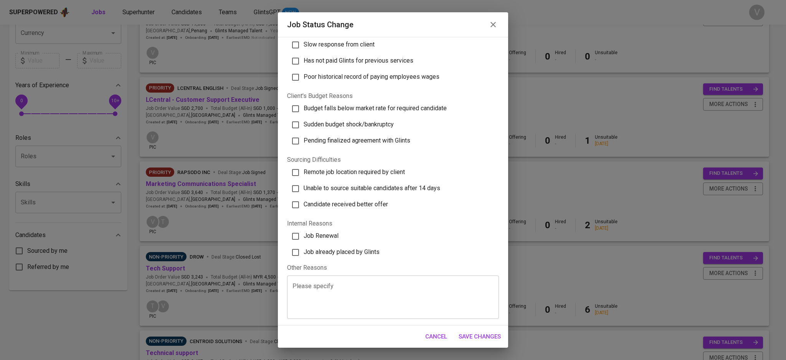
click at [329, 295] on textarea at bounding box center [393, 296] width 201 height 29
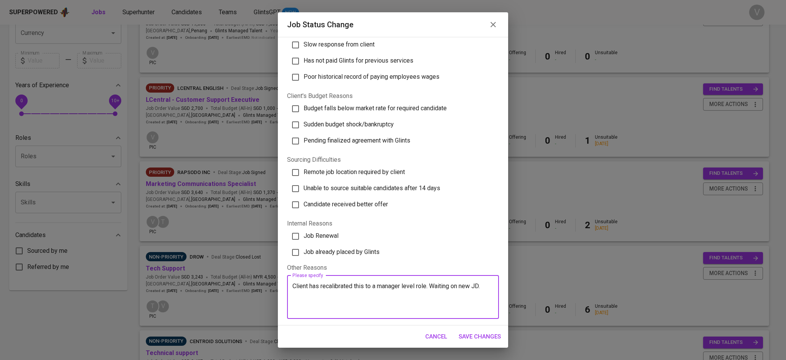
type textarea "Client has recalibrated this to a manager level role. Waiting on new JD."
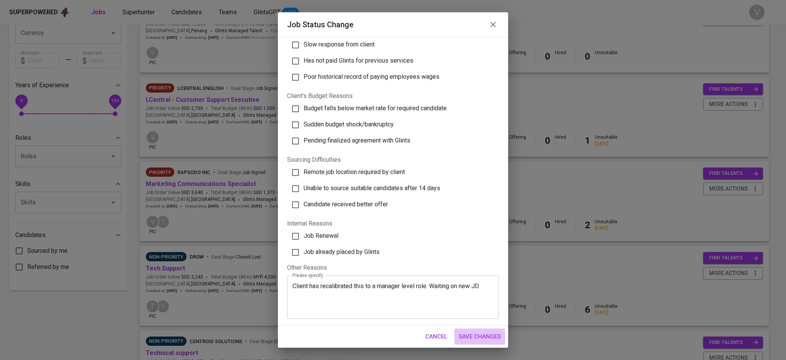
click at [480, 334] on span "Save Changes" at bounding box center [480, 336] width 42 height 10
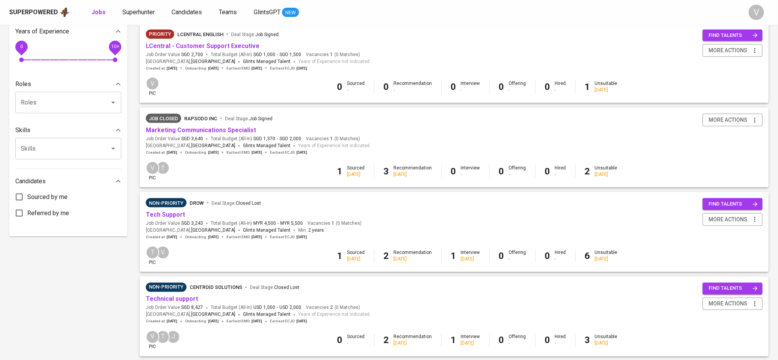
scroll to position [256, 0]
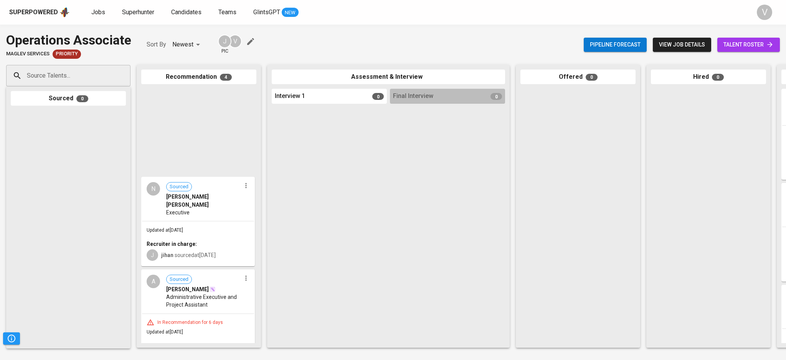
scroll to position [122, 0]
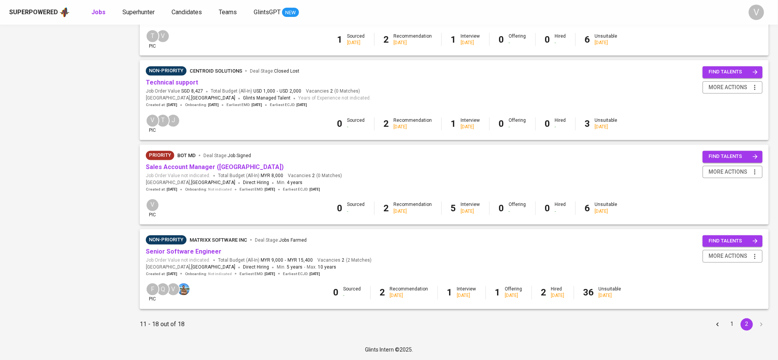
scroll to position [480, 0]
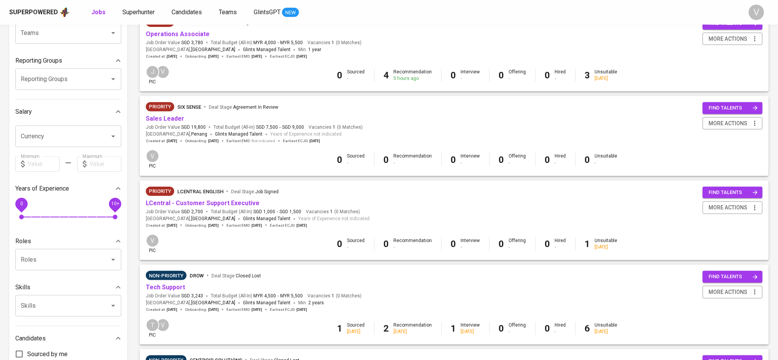
scroll to position [102, 0]
